Goal: Information Seeking & Learning: Learn about a topic

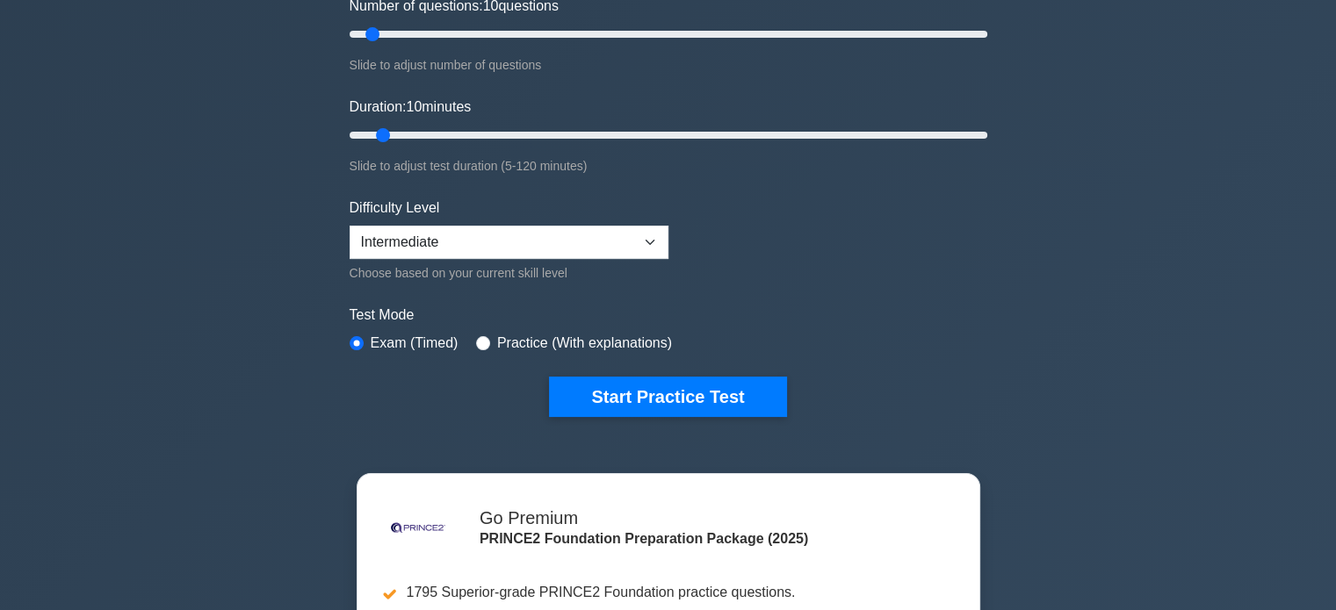
scroll to position [263, 0]
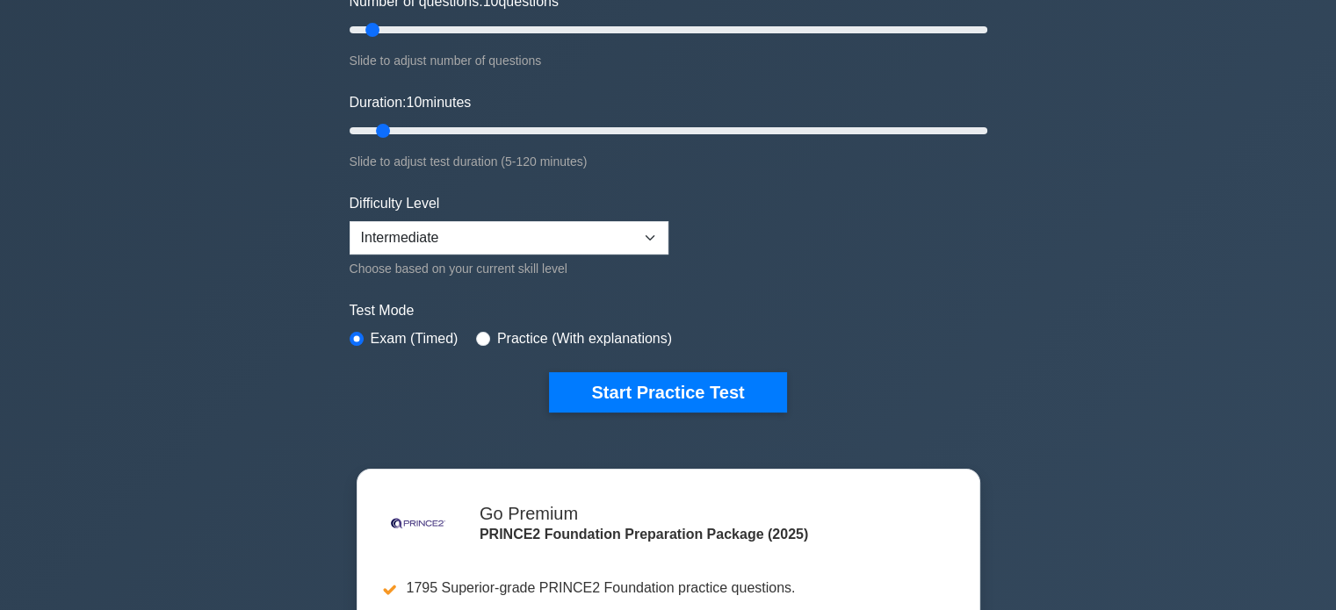
click at [530, 339] on label "Practice (With explanations)" at bounding box center [584, 338] width 175 height 21
click at [481, 334] on input "radio" at bounding box center [483, 339] width 14 height 14
radio input "true"
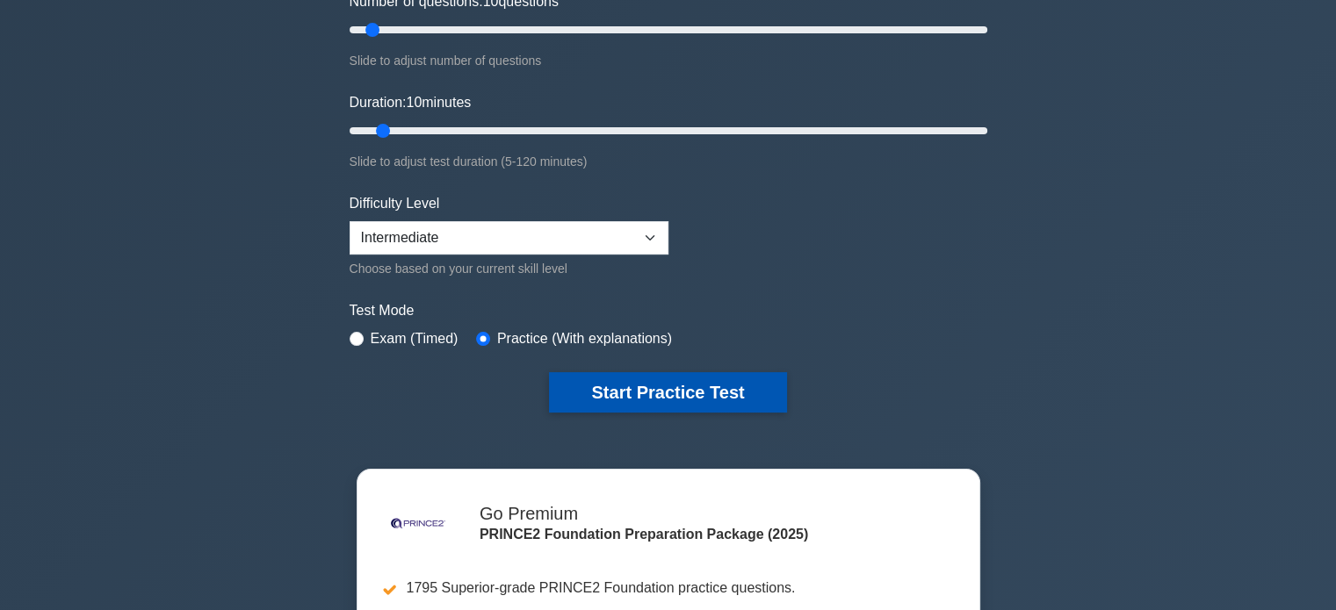
click at [622, 376] on button "Start Practice Test" at bounding box center [667, 392] width 237 height 40
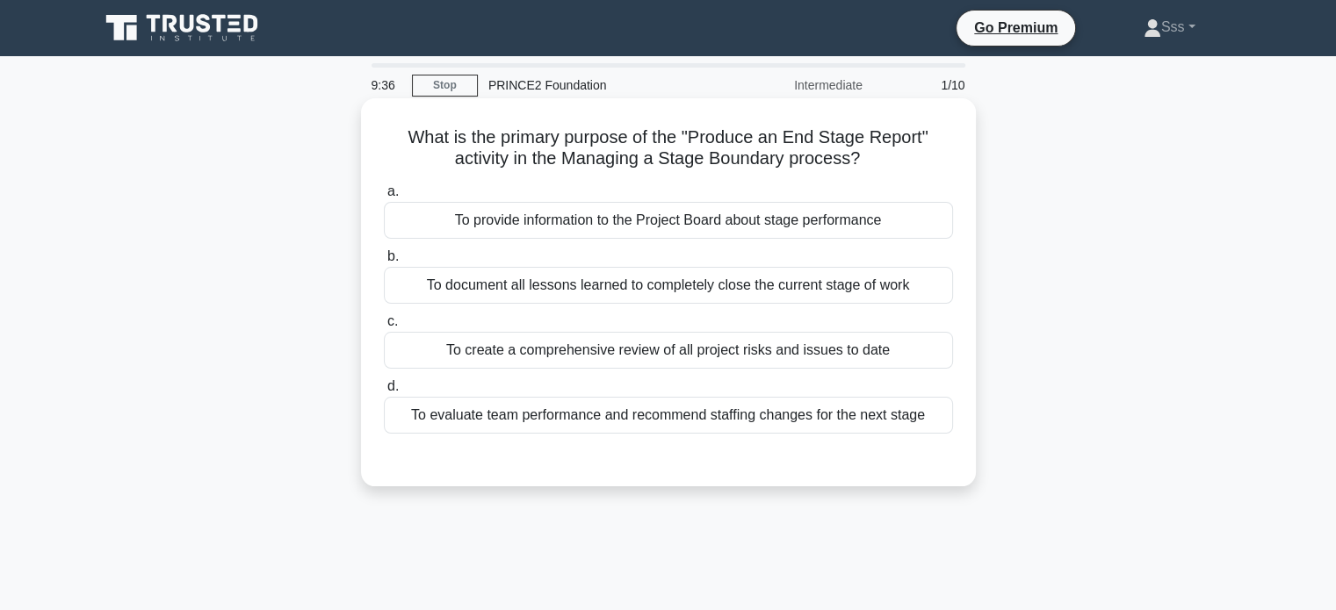
click at [766, 408] on div "To evaluate team performance and recommend staffing changes for the next stage" at bounding box center [668, 415] width 569 height 37
click at [384, 393] on input "d. To evaluate team performance and recommend staffing changes for the next sta…" at bounding box center [384, 386] width 0 height 11
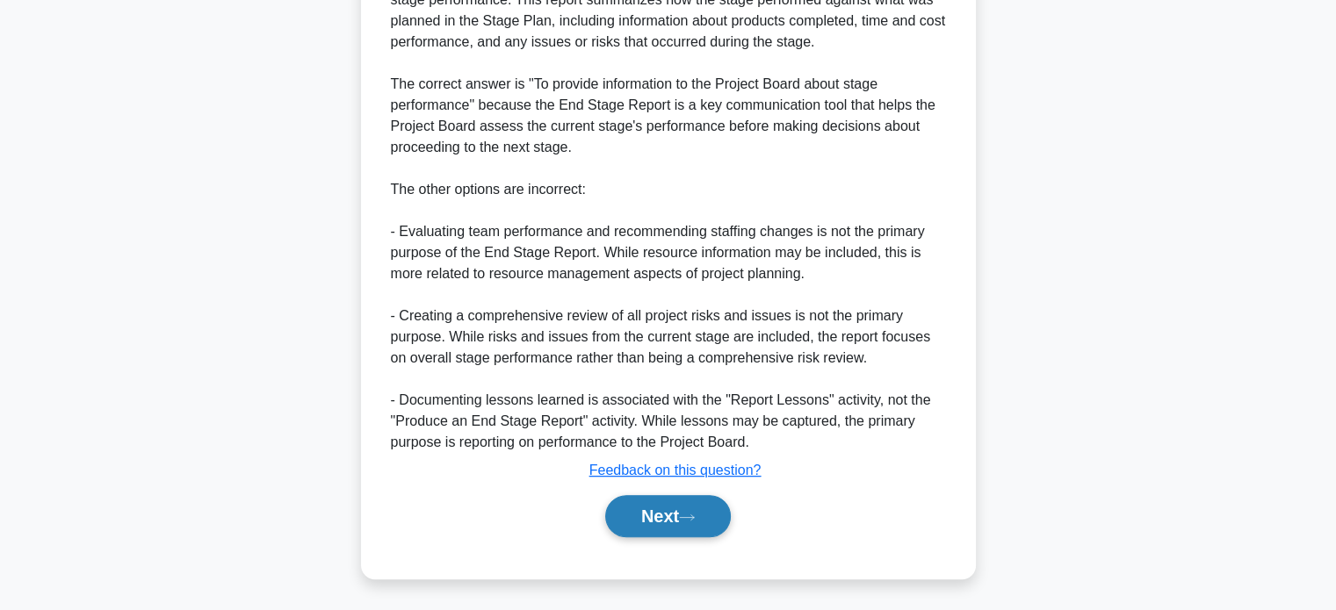
click at [672, 522] on button "Next" at bounding box center [668, 516] width 126 height 42
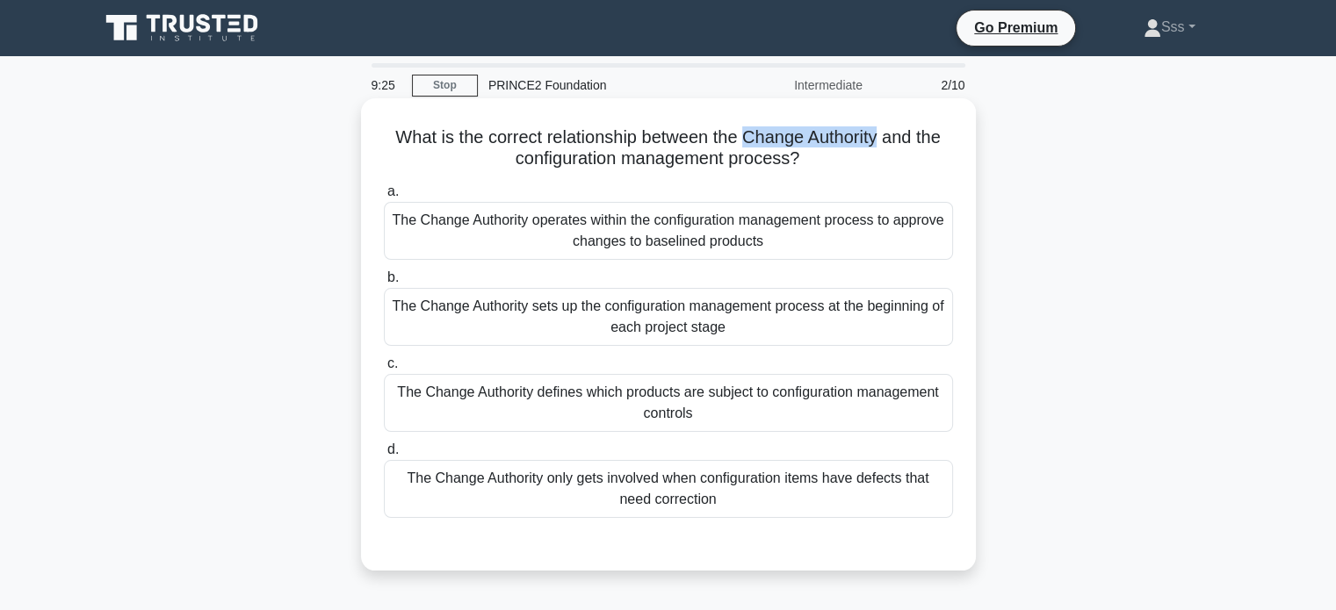
drag, startPoint x: 754, startPoint y: 137, endPoint x: 885, endPoint y: 140, distance: 131.8
click at [885, 140] on h5 "What is the correct relationship between the Change Authority and the configura…" at bounding box center [668, 148] width 573 height 44
click at [873, 177] on div "What is the correct relationship between the Change Authority and the configura…" at bounding box center [668, 334] width 601 height 458
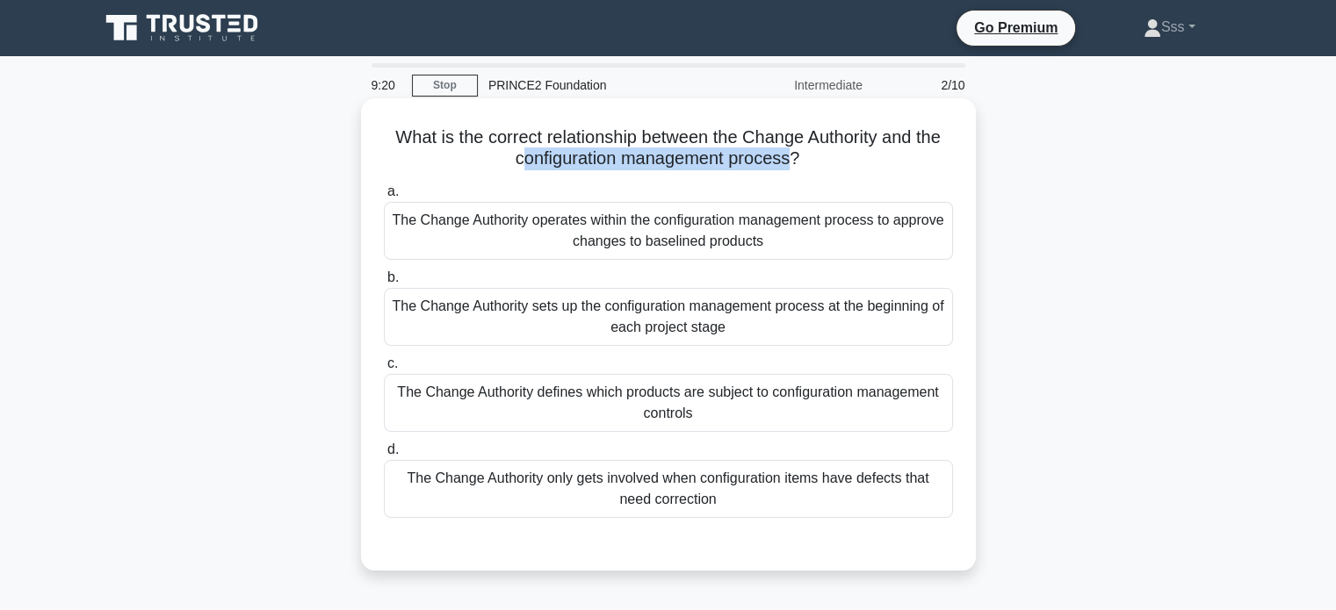
drag, startPoint x: 527, startPoint y: 160, endPoint x: 796, endPoint y: 162, distance: 268.7
click at [796, 162] on h5 "What is the correct relationship between the Change Authority and the configura…" at bounding box center [668, 148] width 573 height 44
click at [794, 242] on div "The Change Authority operates within the configuration management process to ap…" at bounding box center [668, 231] width 569 height 58
click at [384, 198] on input "a. The Change Authority operates within the configuration management process to…" at bounding box center [384, 191] width 0 height 11
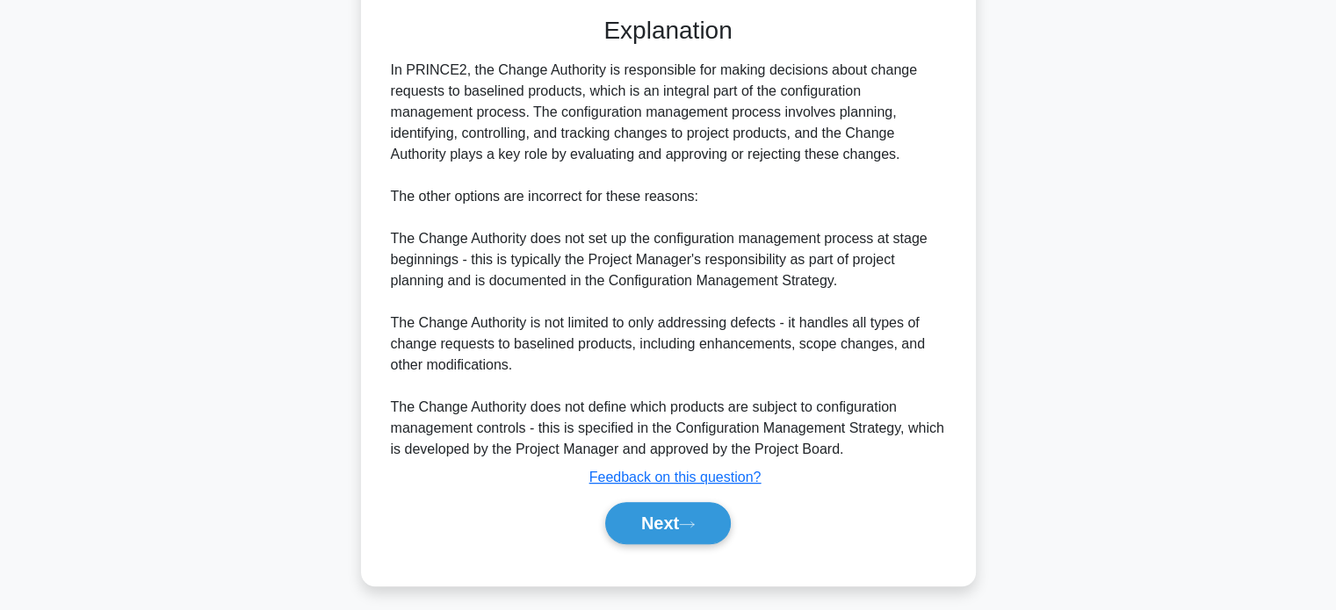
scroll to position [534, 0]
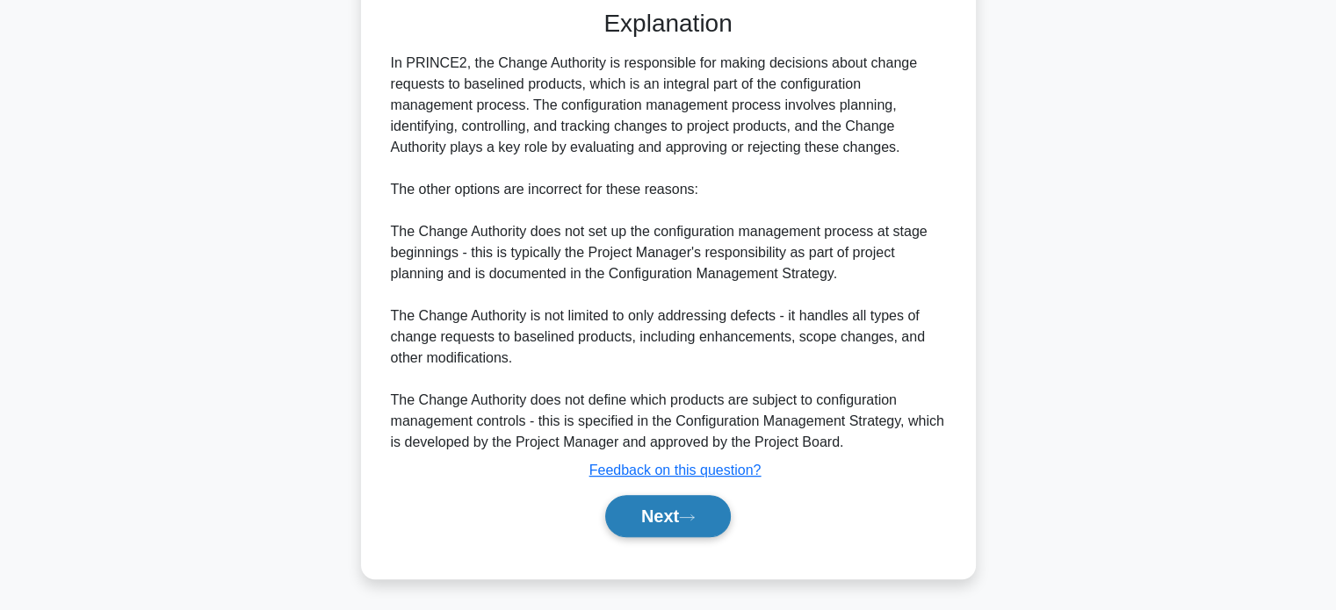
click at [653, 509] on button "Next" at bounding box center [668, 516] width 126 height 42
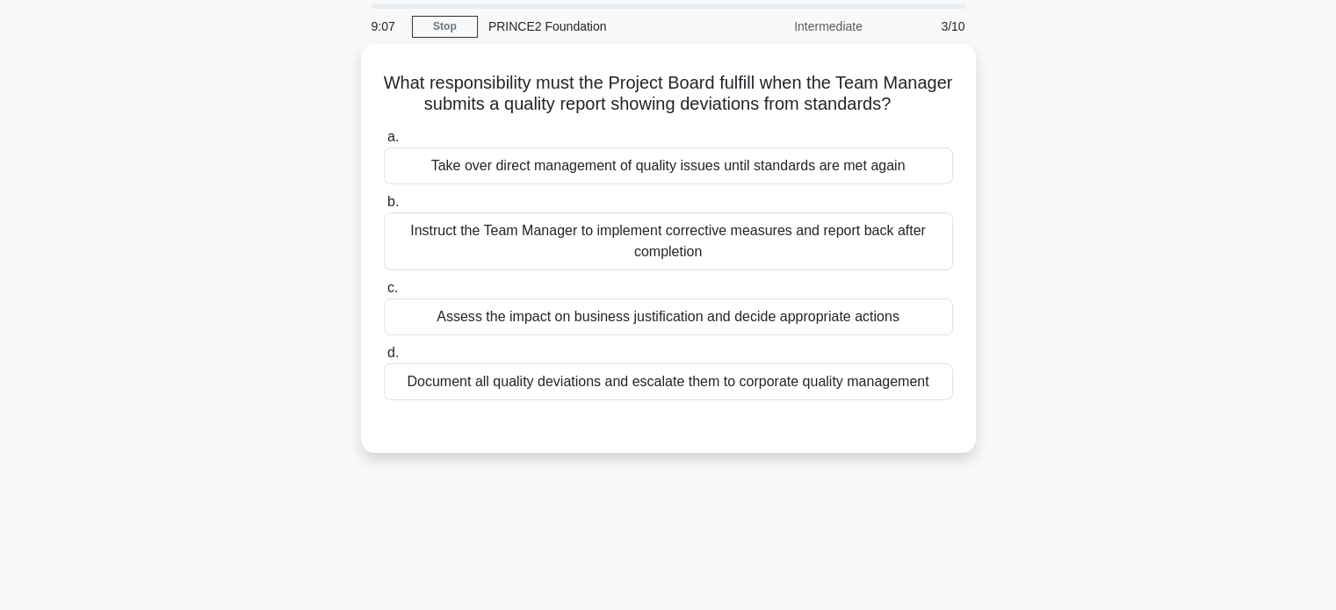
scroll to position [0, 0]
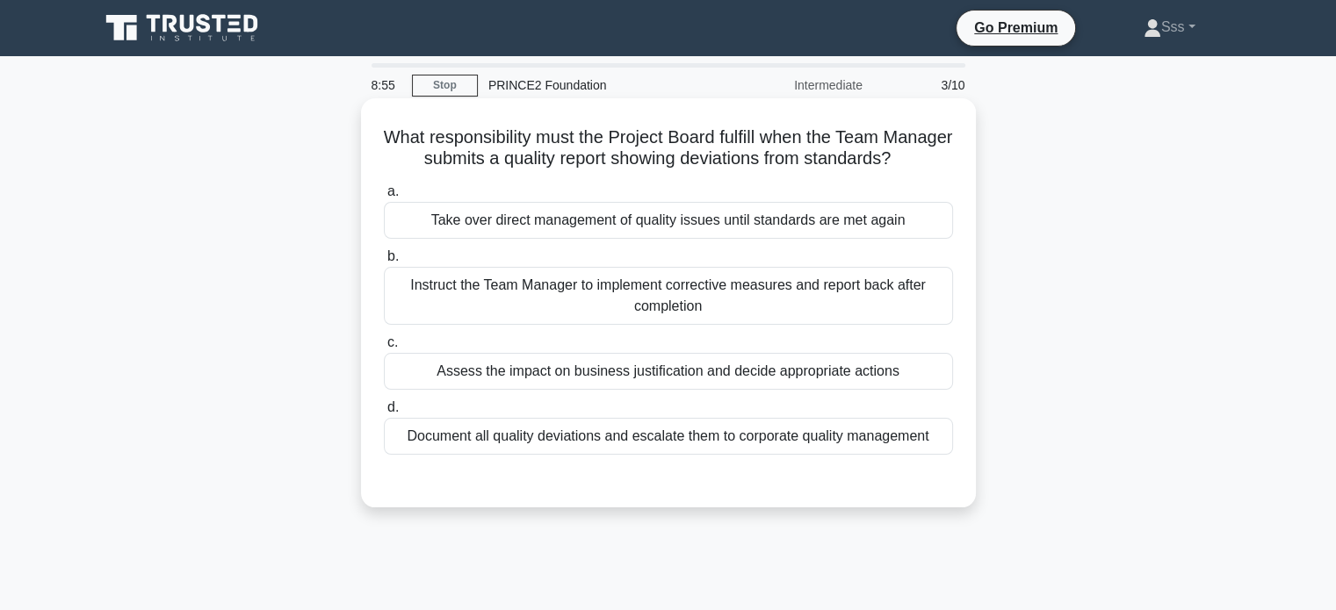
drag, startPoint x: 412, startPoint y: 136, endPoint x: 941, endPoint y: 171, distance: 530.7
click at [941, 170] on h5 "What responsibility must the Project Board fulfill when the Team Manager submit…" at bounding box center [668, 148] width 573 height 44
click at [764, 170] on h5 "What responsibility must the Project Board fulfill when the Team Manager submit…" at bounding box center [668, 148] width 573 height 44
click at [774, 232] on div "Take over direct management of quality issues until standards are met again" at bounding box center [668, 220] width 569 height 37
click at [384, 198] on input "a. Take over direct management of quality issues until standards are met again" at bounding box center [384, 191] width 0 height 11
